Goal: Entertainment & Leisure: Consume media (video, audio)

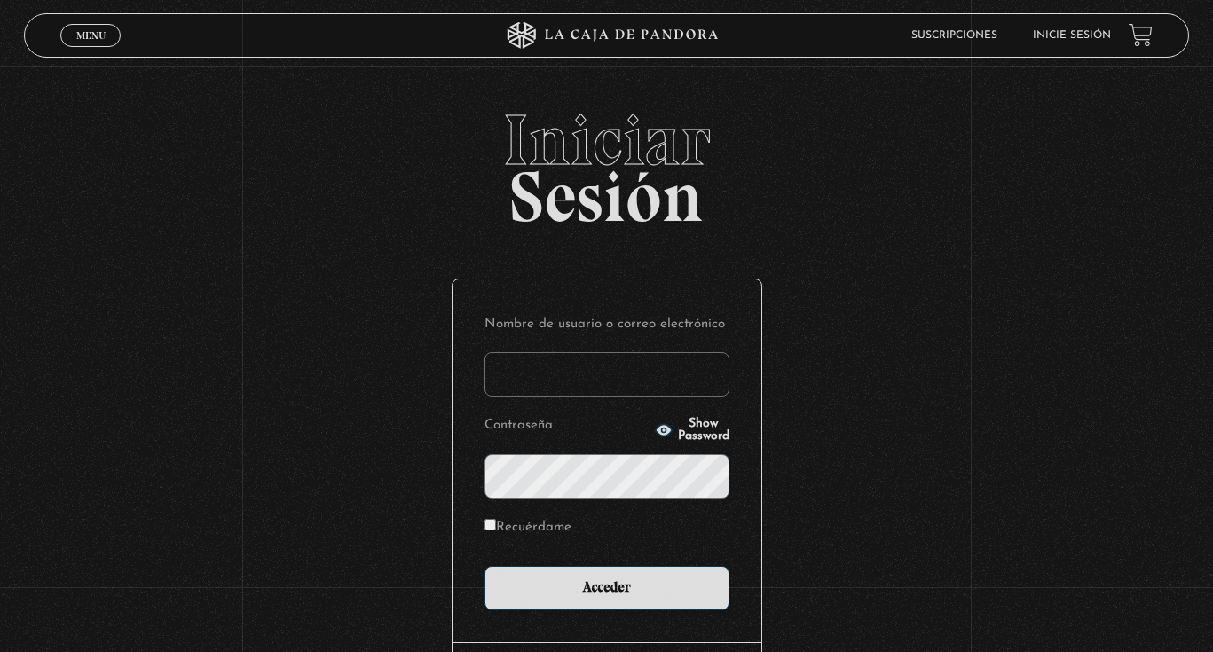
type input "stephsn120@gmail.com"
click at [606, 586] on input "Acceder" at bounding box center [606, 588] width 245 height 44
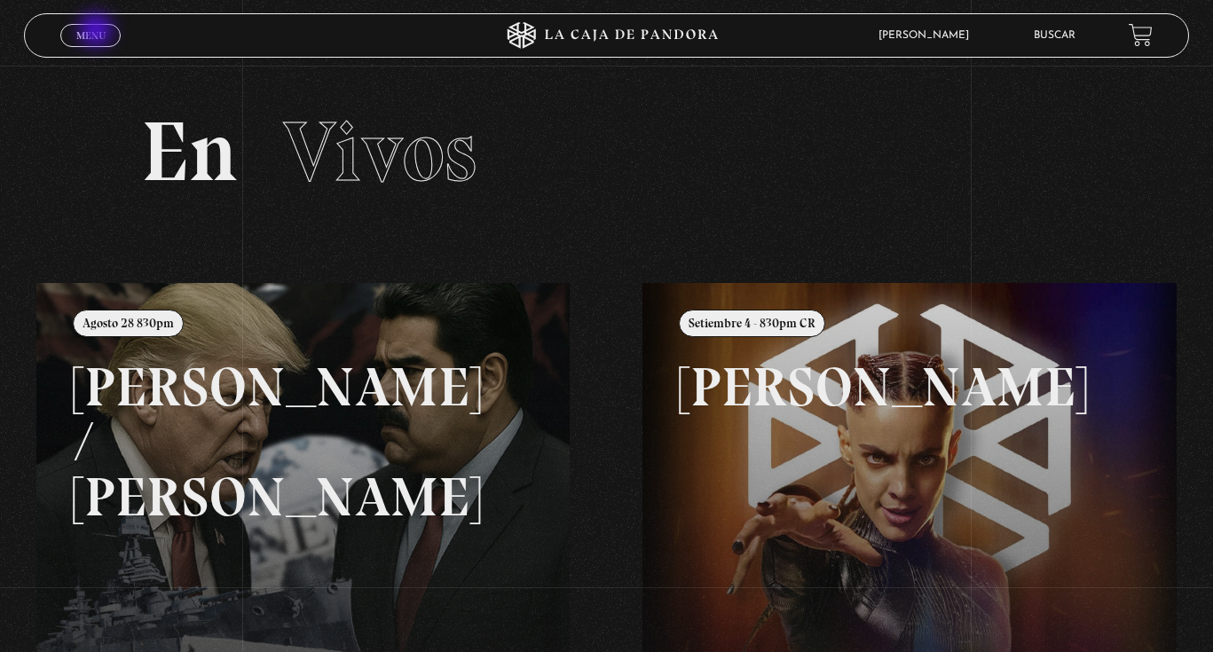
click at [98, 32] on span "Menu" at bounding box center [90, 35] width 29 height 11
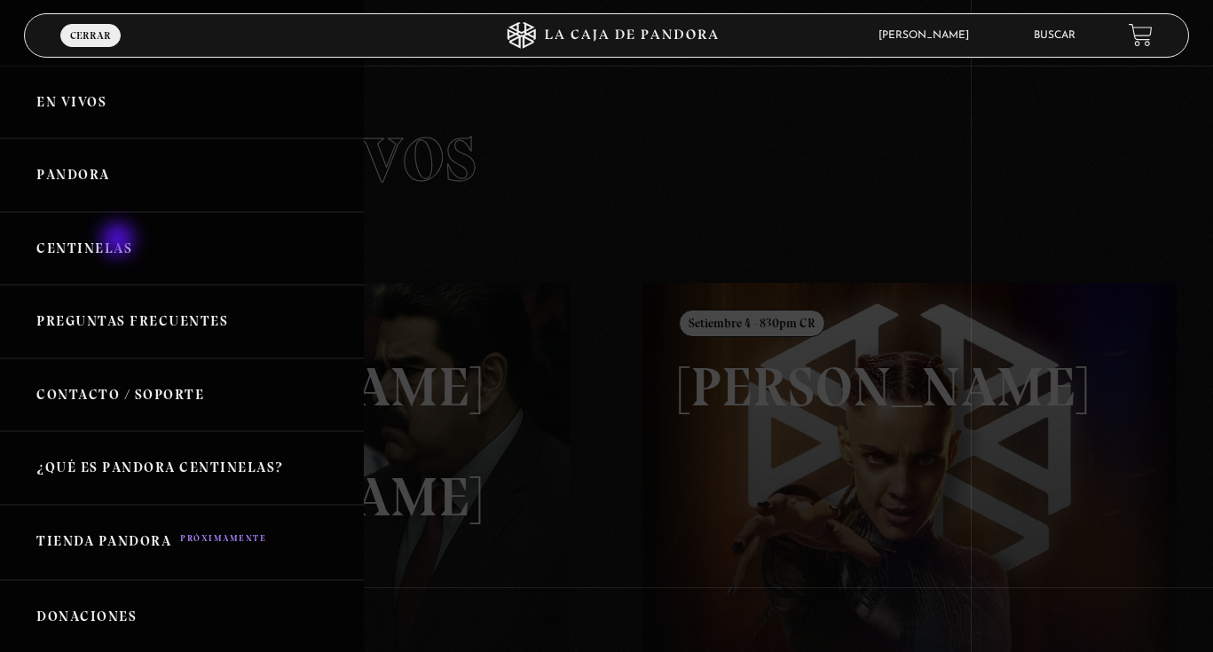
click at [120, 241] on link "Centinelas" at bounding box center [182, 249] width 364 height 74
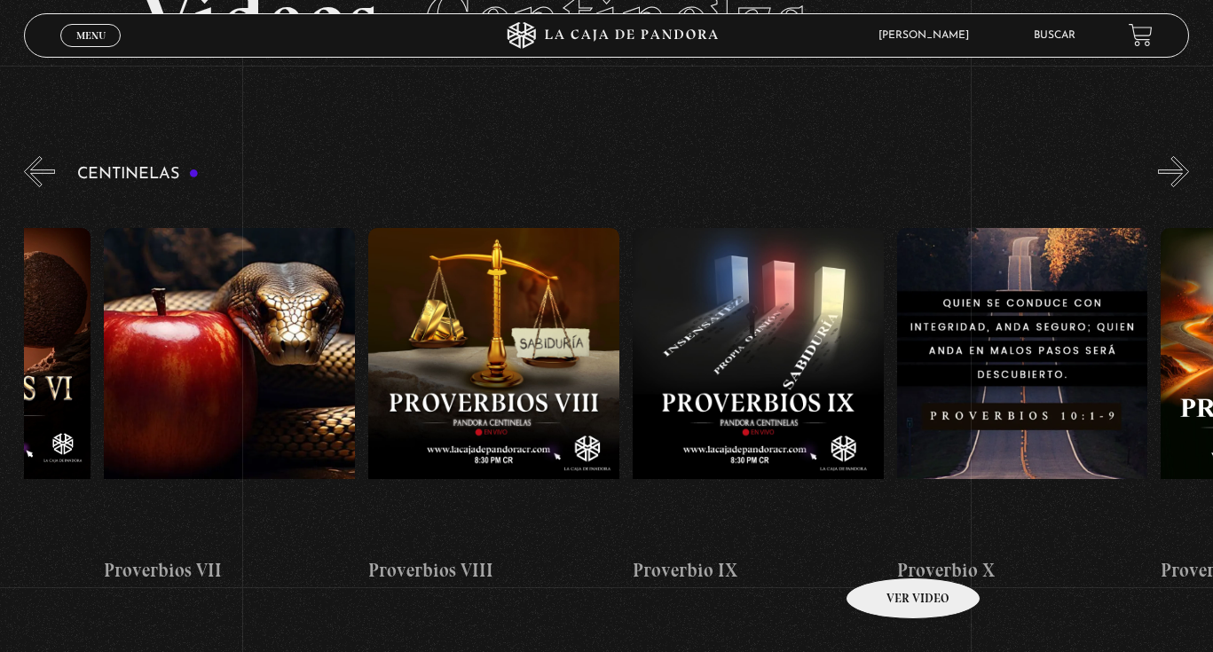
scroll to position [0, 2372]
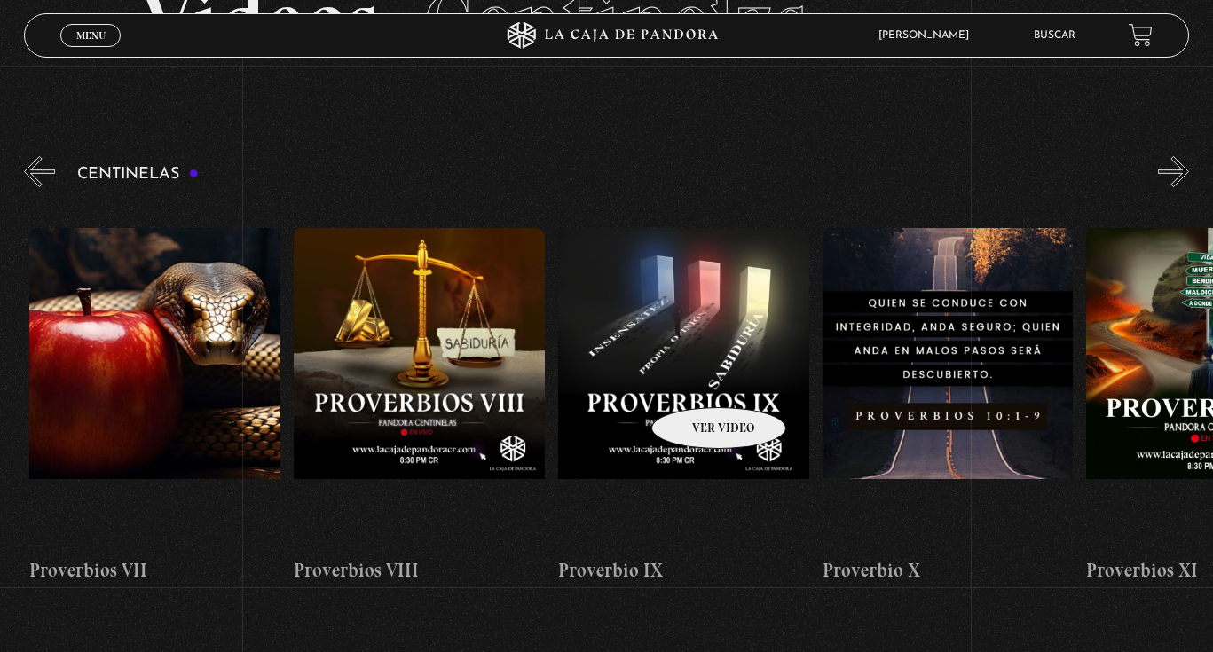
click at [695, 381] on figure at bounding box center [683, 387] width 251 height 319
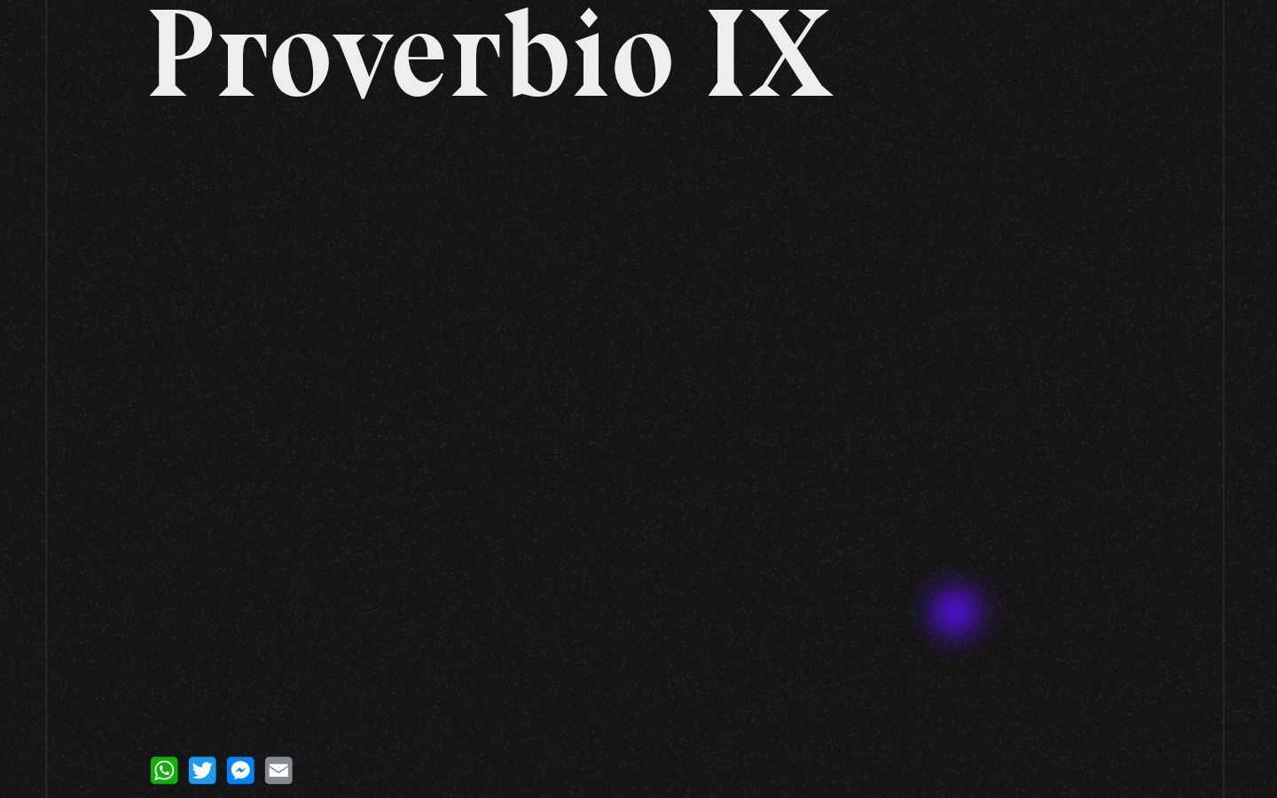
scroll to position [41, 0]
